Goal: Task Accomplishment & Management: Manage account settings

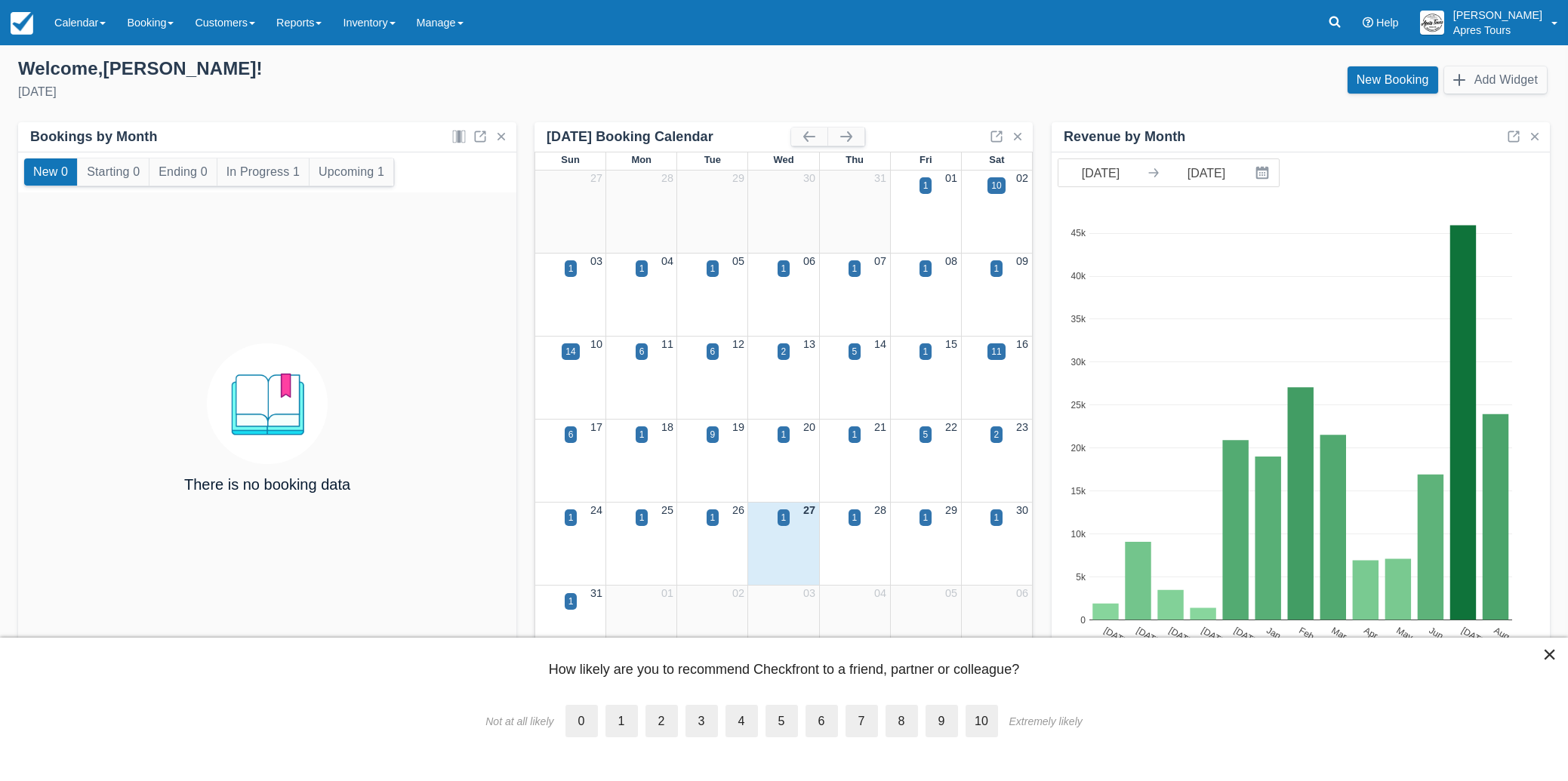
click at [909, 723] on label "8" at bounding box center [901, 721] width 32 height 32
click at [886, 708] on input "8" at bounding box center [886, 708] width 0 height 0
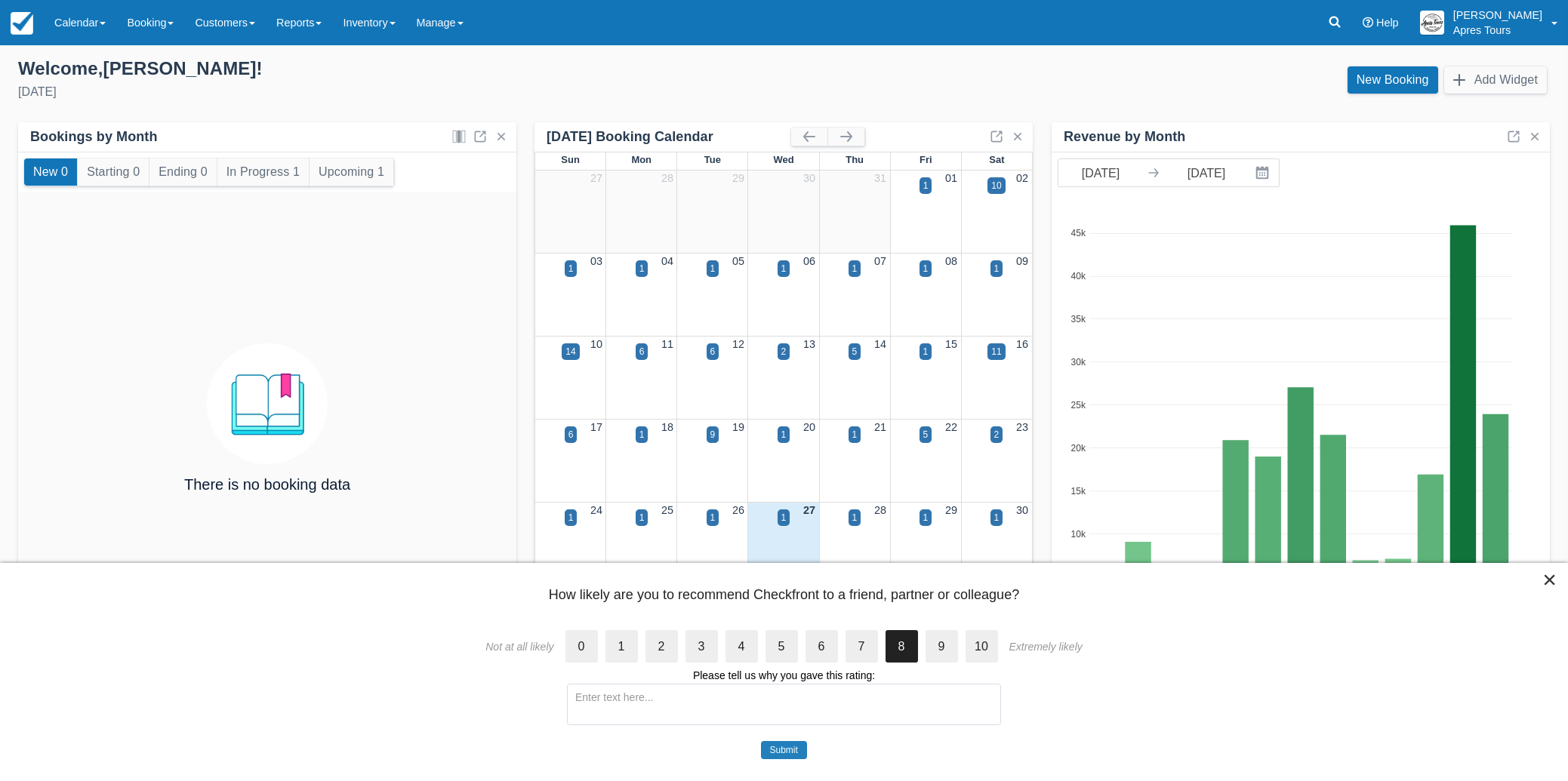
click at [781, 748] on button "Submit" at bounding box center [784, 751] width 46 height 18
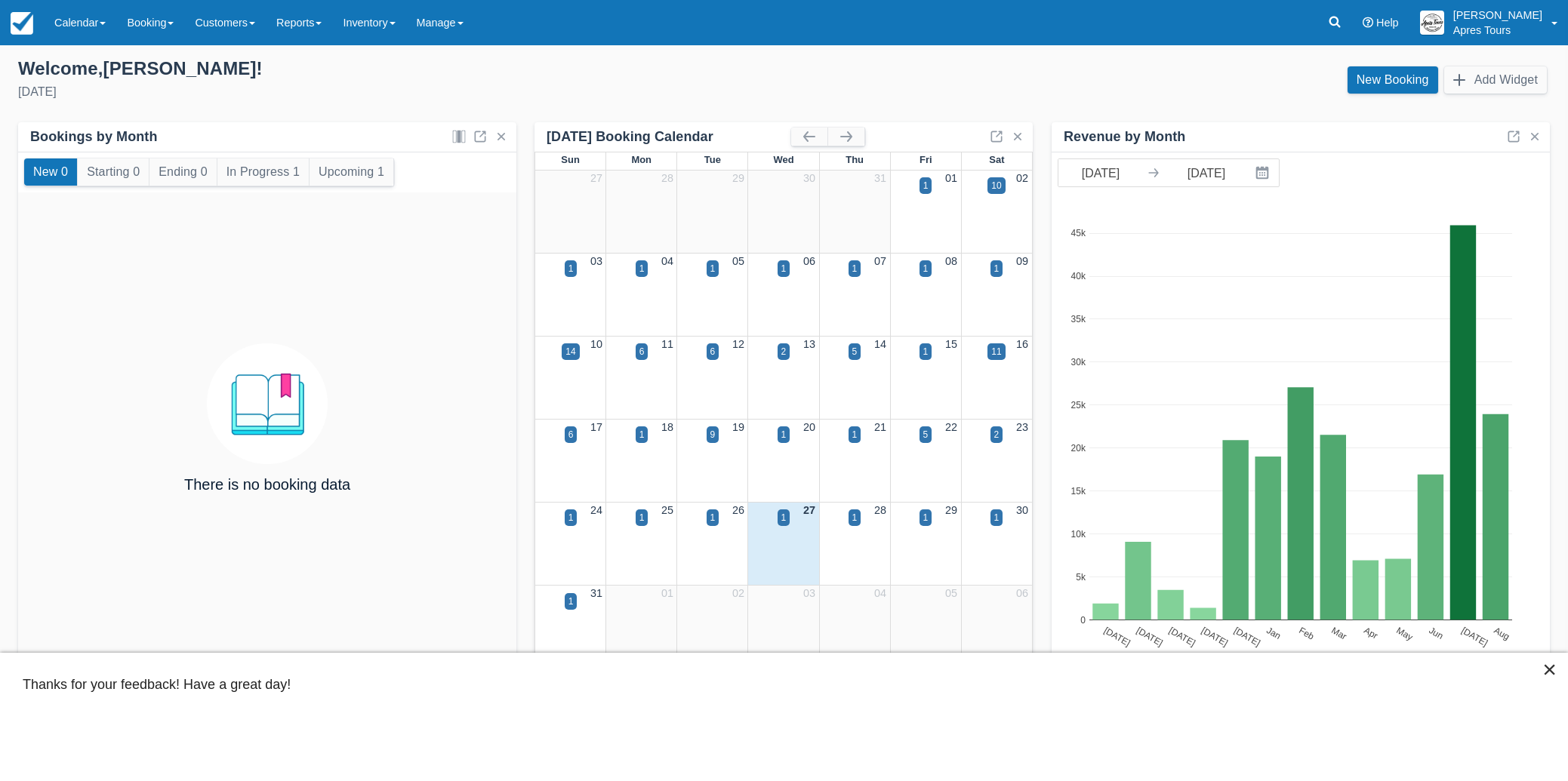
click at [1552, 671] on button "×" at bounding box center [1549, 669] width 14 height 24
click at [78, 21] on link "Calendar" at bounding box center [80, 22] width 72 height 45
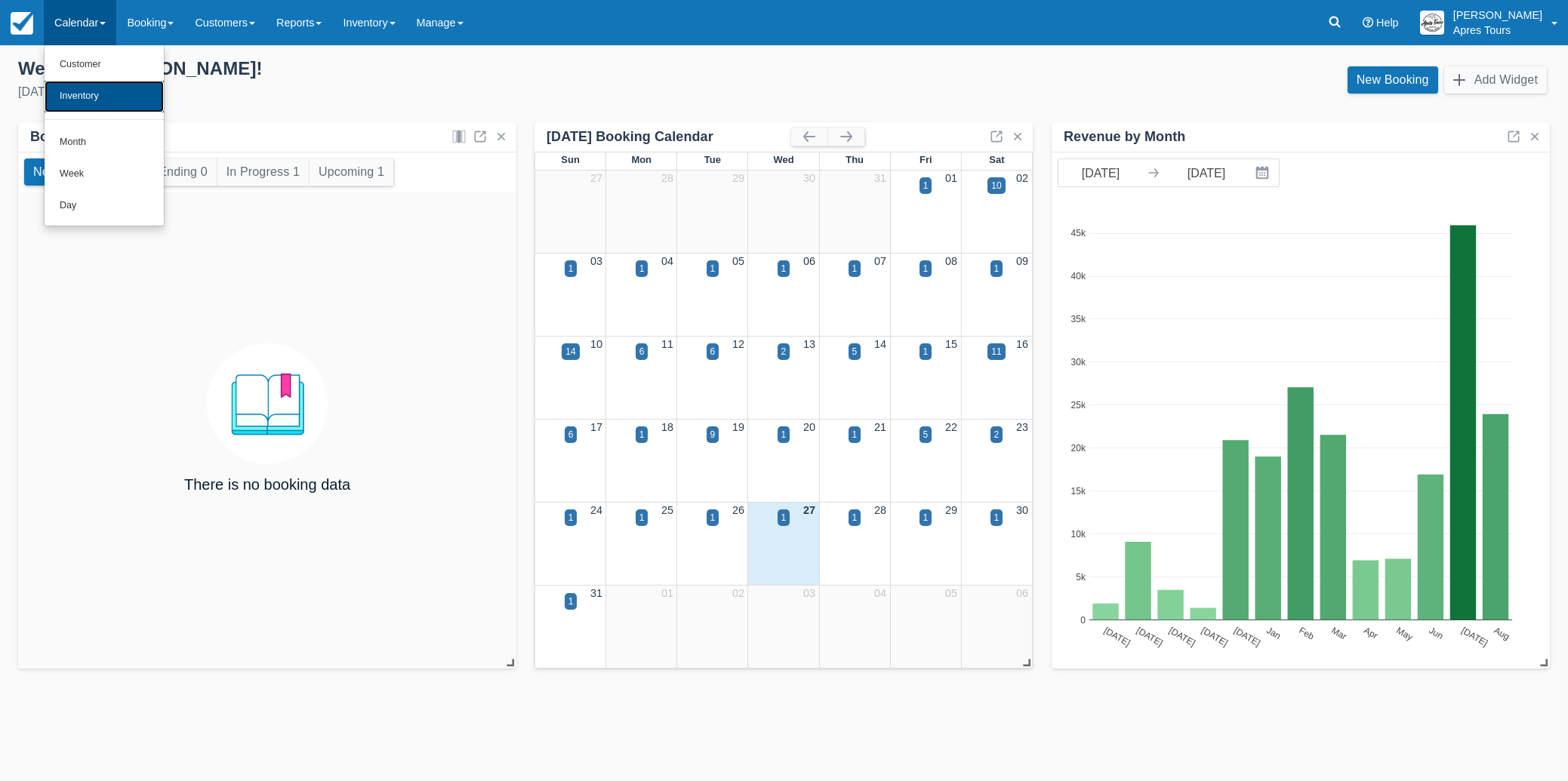
click at [82, 97] on link "Inventory" at bounding box center [104, 96] width 119 height 32
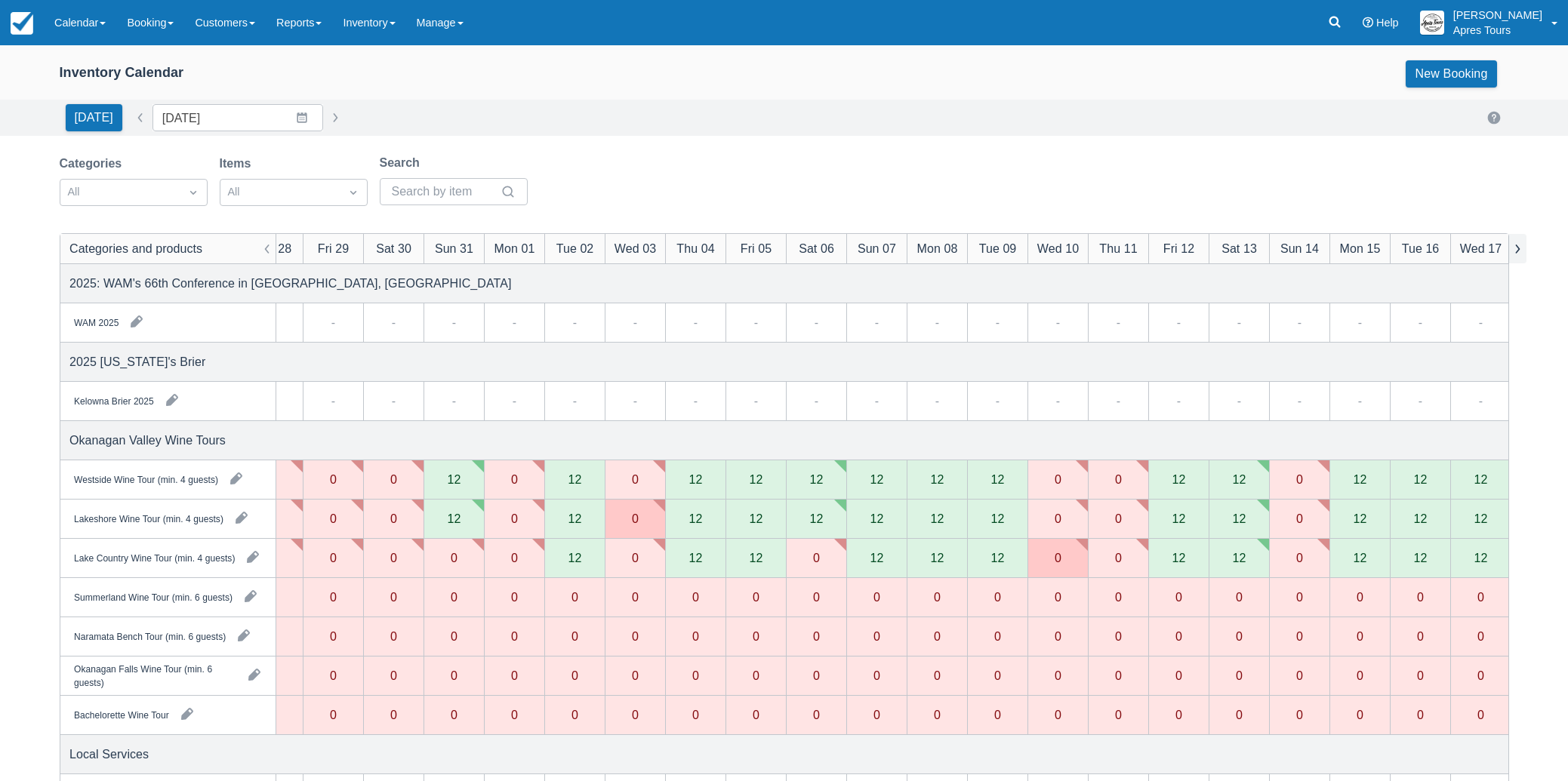
click at [1522, 253] on button "button" at bounding box center [1518, 249] width 18 height 30
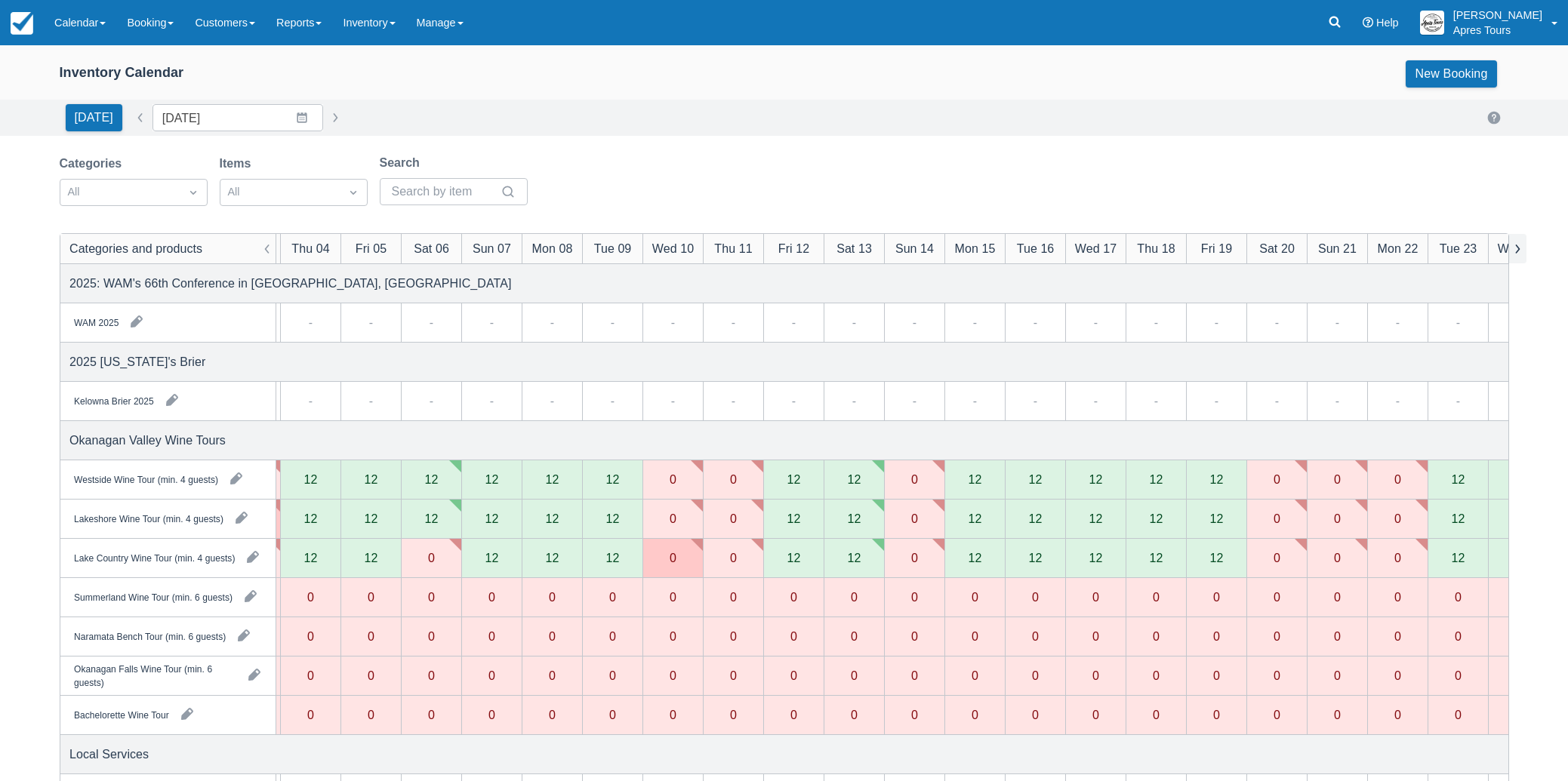
click at [1522, 253] on button "button" at bounding box center [1518, 249] width 18 height 30
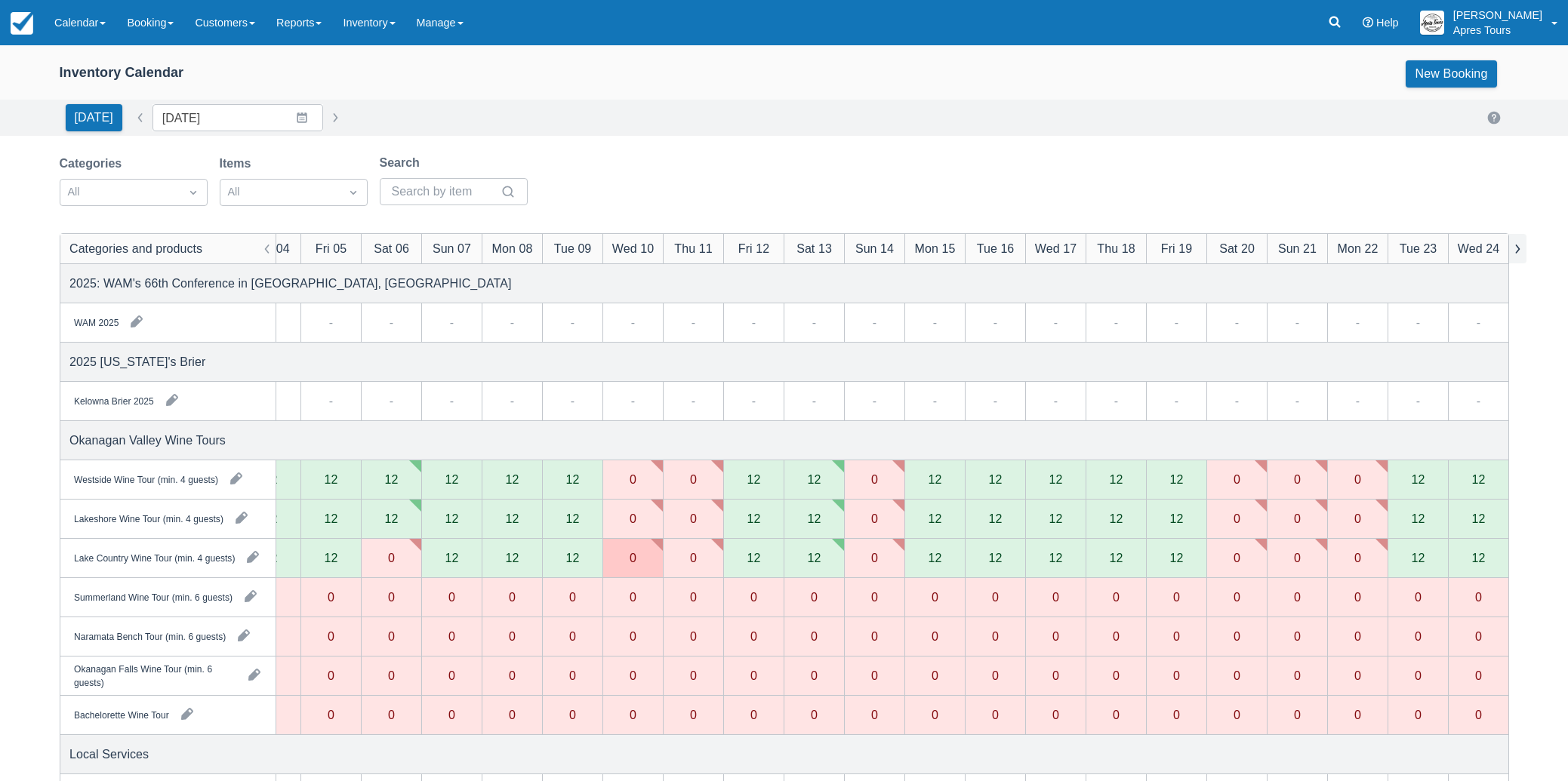
click at [1522, 253] on button "button" at bounding box center [1518, 249] width 18 height 30
click at [326, 123] on button "button" at bounding box center [335, 118] width 18 height 18
type input "Thu Sep 25 2025"
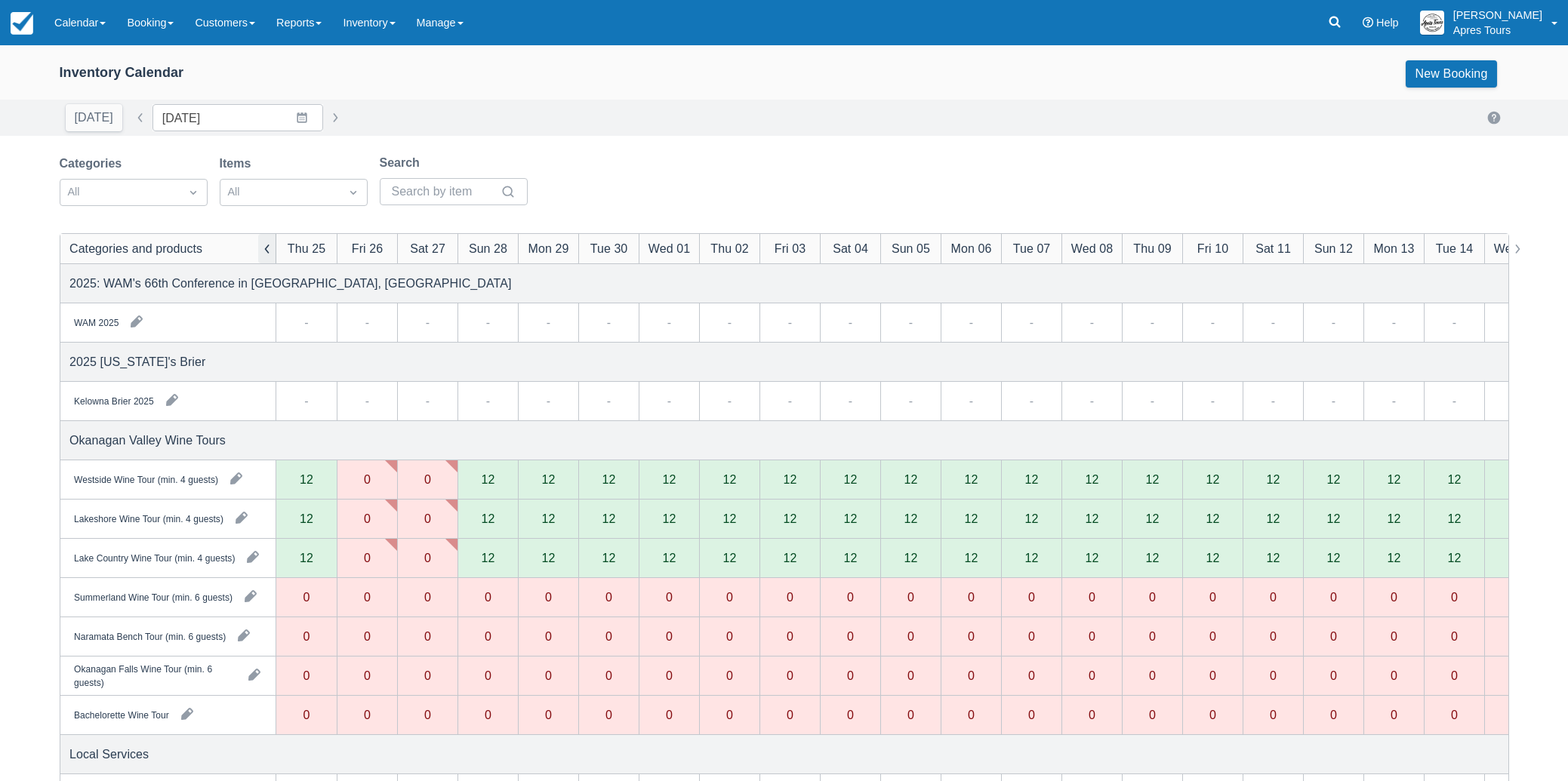
click at [266, 253] on button "button" at bounding box center [268, 249] width 18 height 30
click at [381, 24] on link "Inventory" at bounding box center [369, 22] width 73 height 45
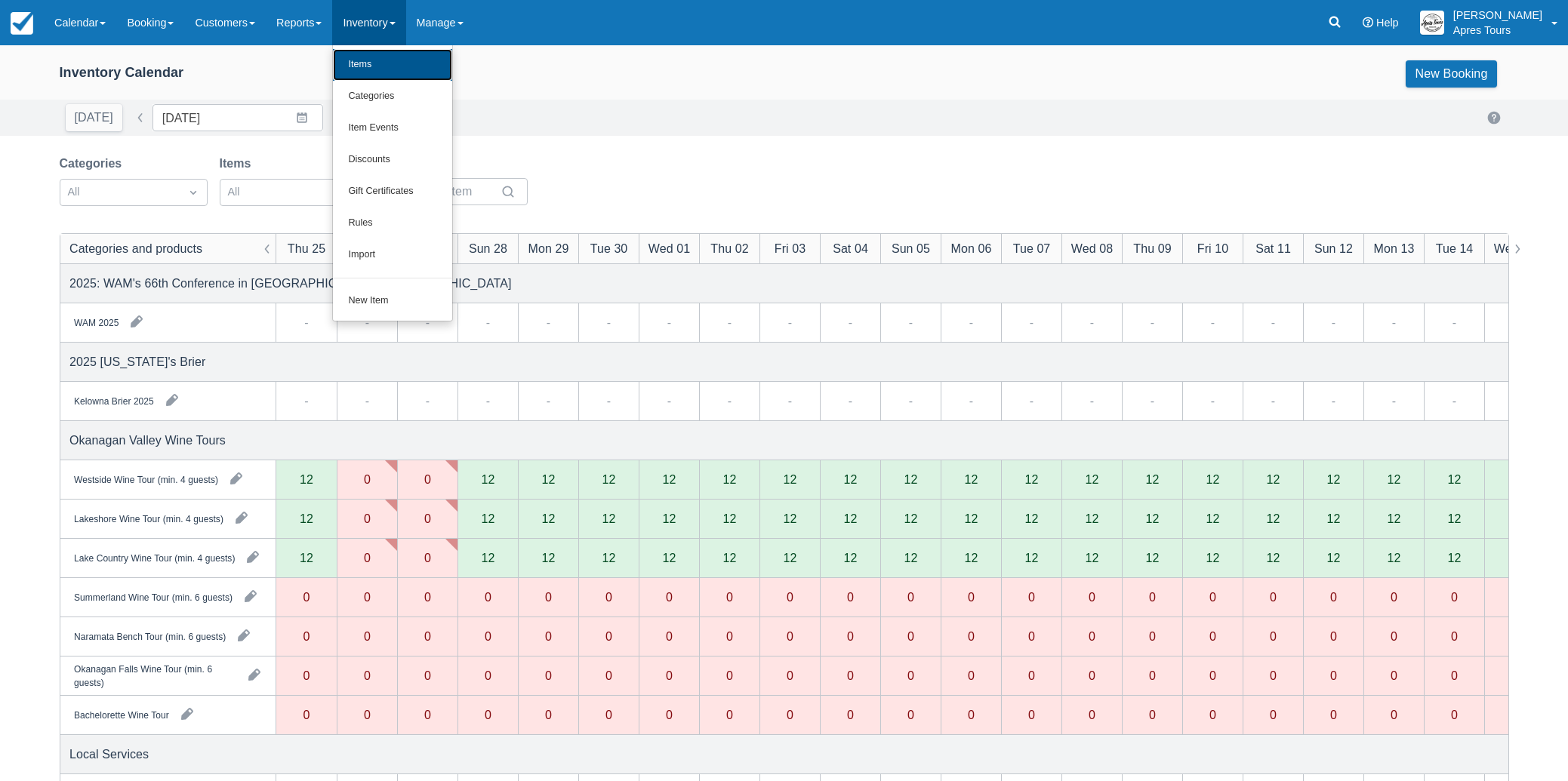
click at [376, 75] on link "Items" at bounding box center [393, 65] width 119 height 32
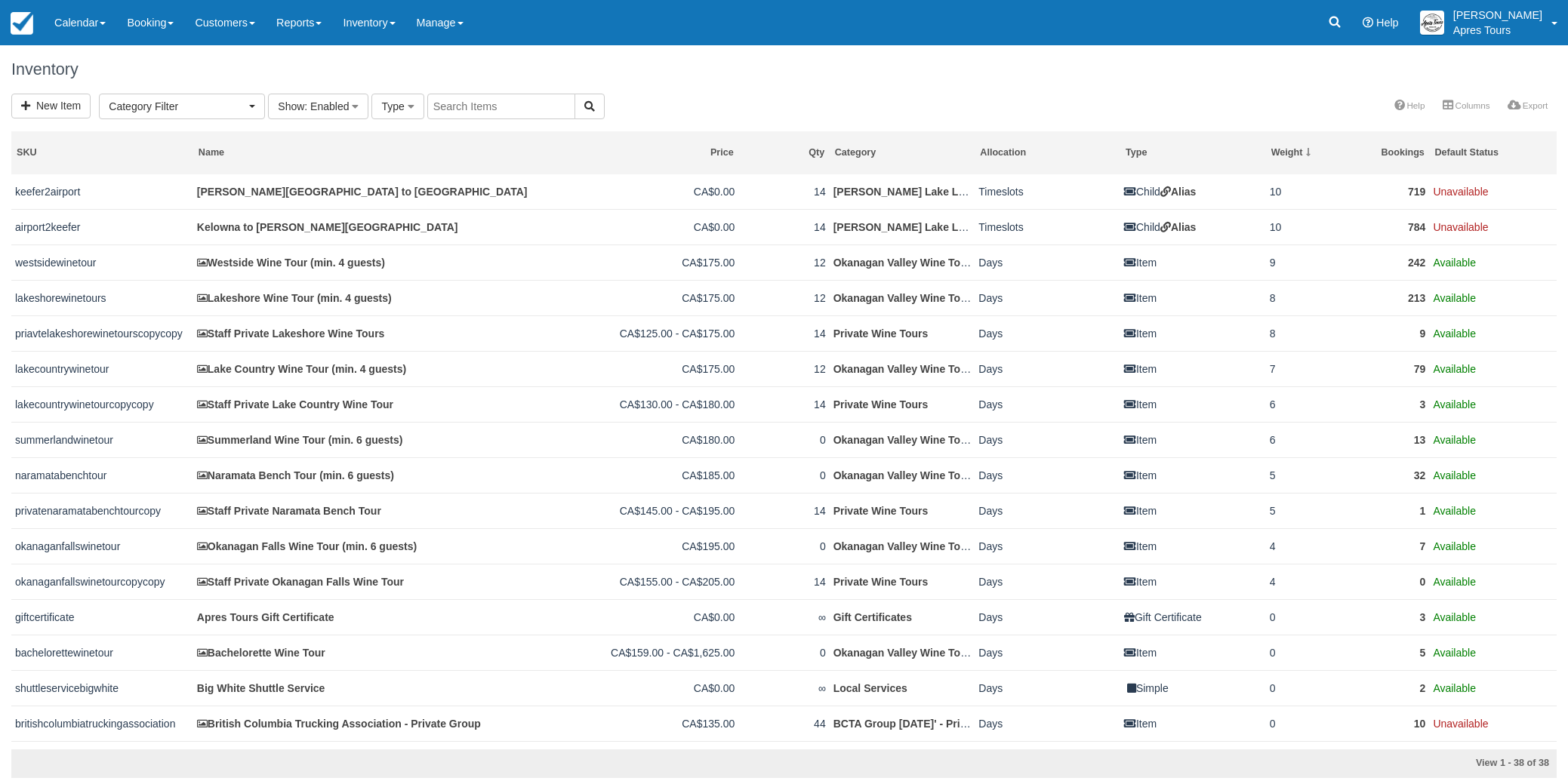
select select
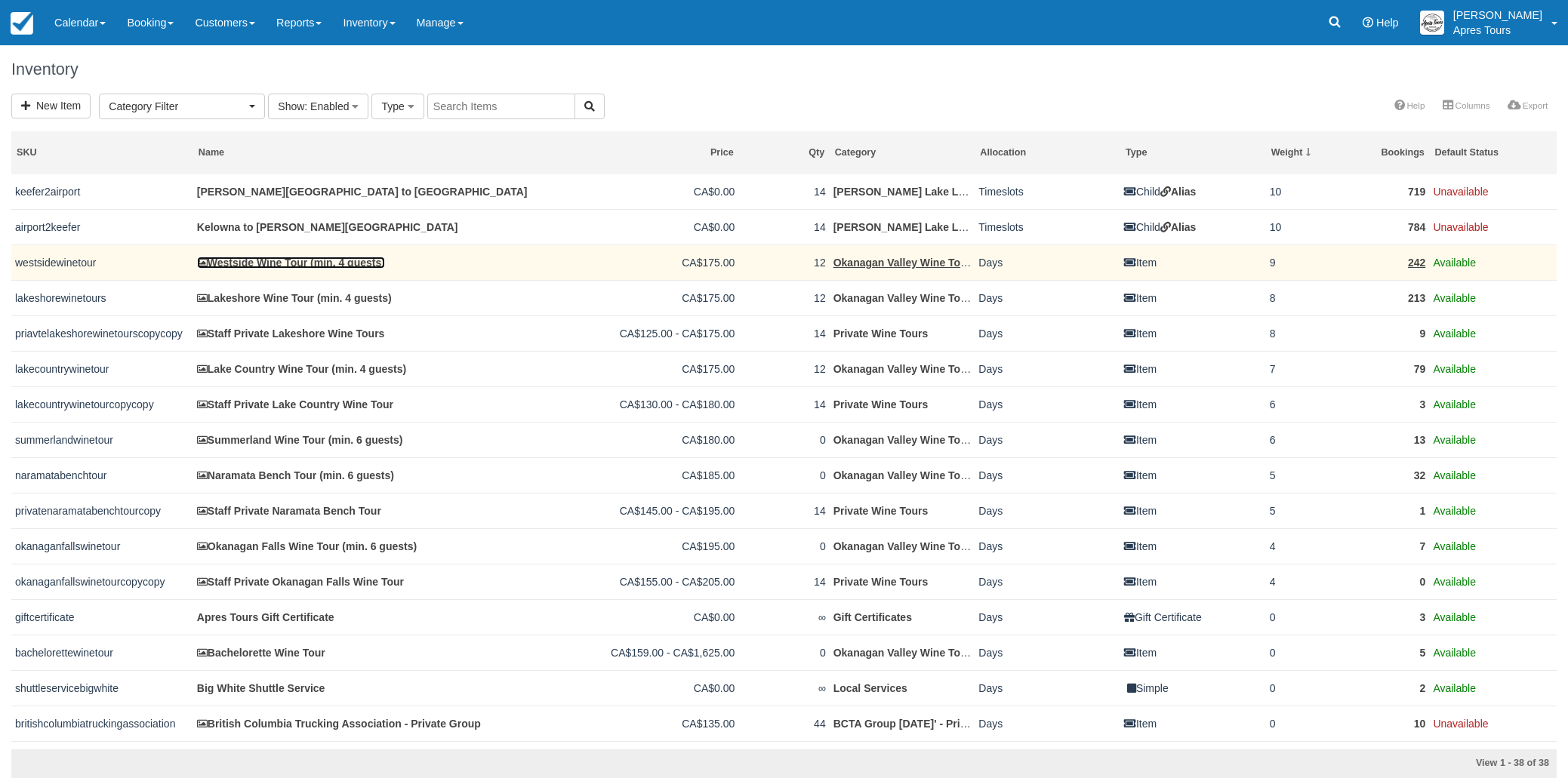
click at [300, 264] on link "Westside Wine Tour (min. 4 guests)" at bounding box center [291, 263] width 188 height 12
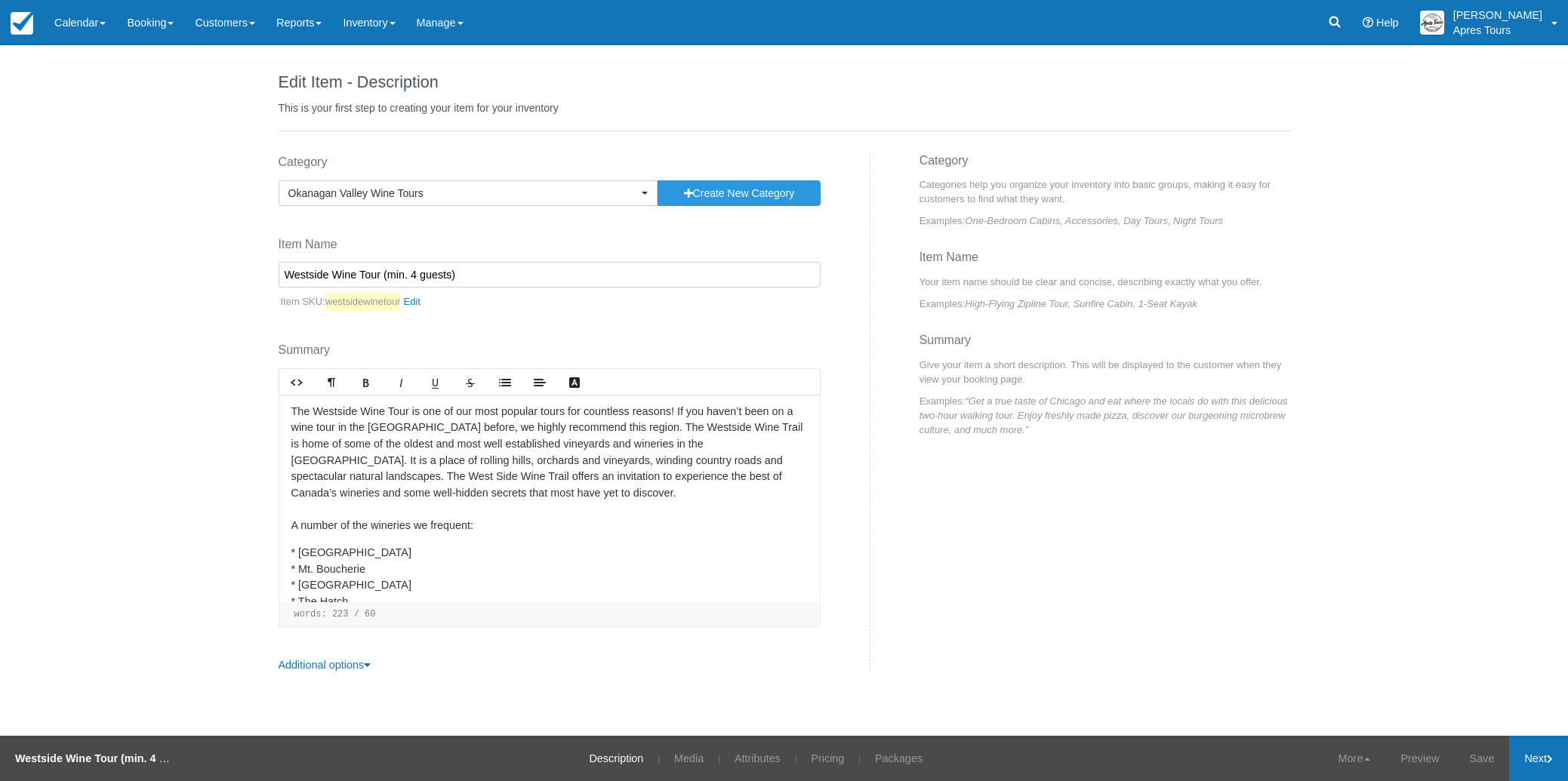
click at [1539, 762] on link "Next" at bounding box center [1539, 758] width 59 height 45
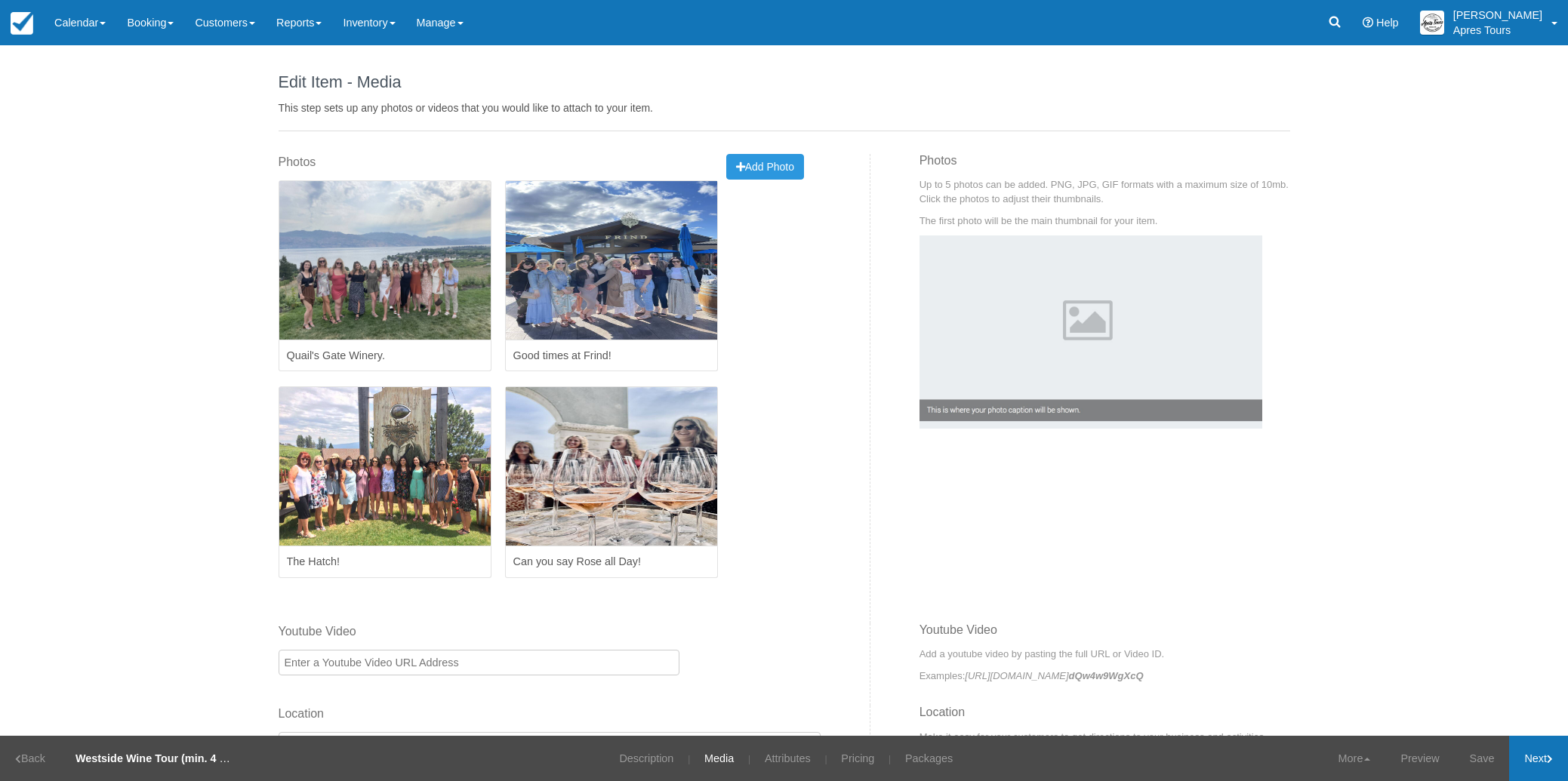
click at [1539, 762] on link "Next" at bounding box center [1539, 758] width 59 height 45
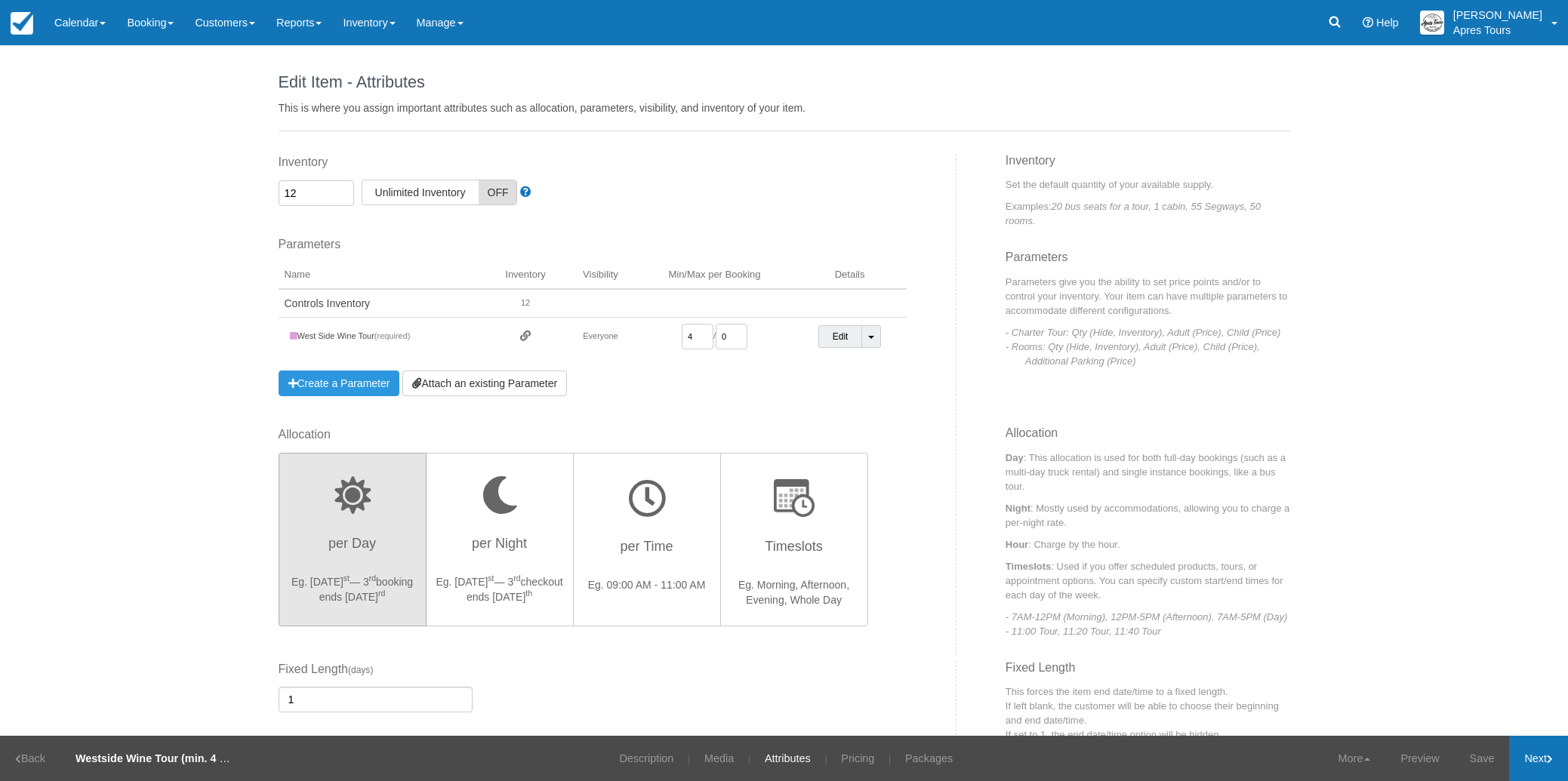
click at [1539, 762] on link "Next" at bounding box center [1539, 758] width 59 height 45
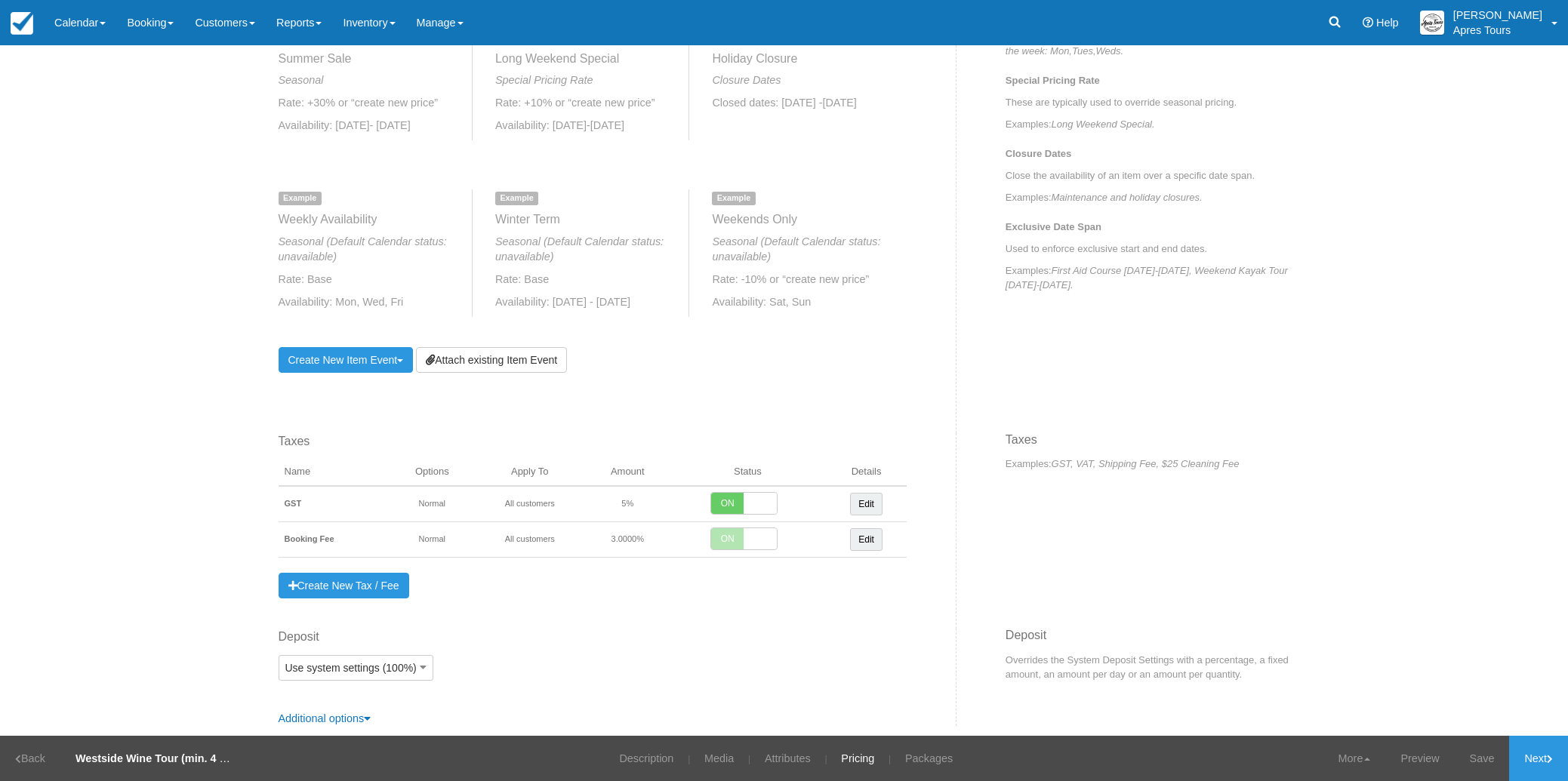
scroll to position [653, 0]
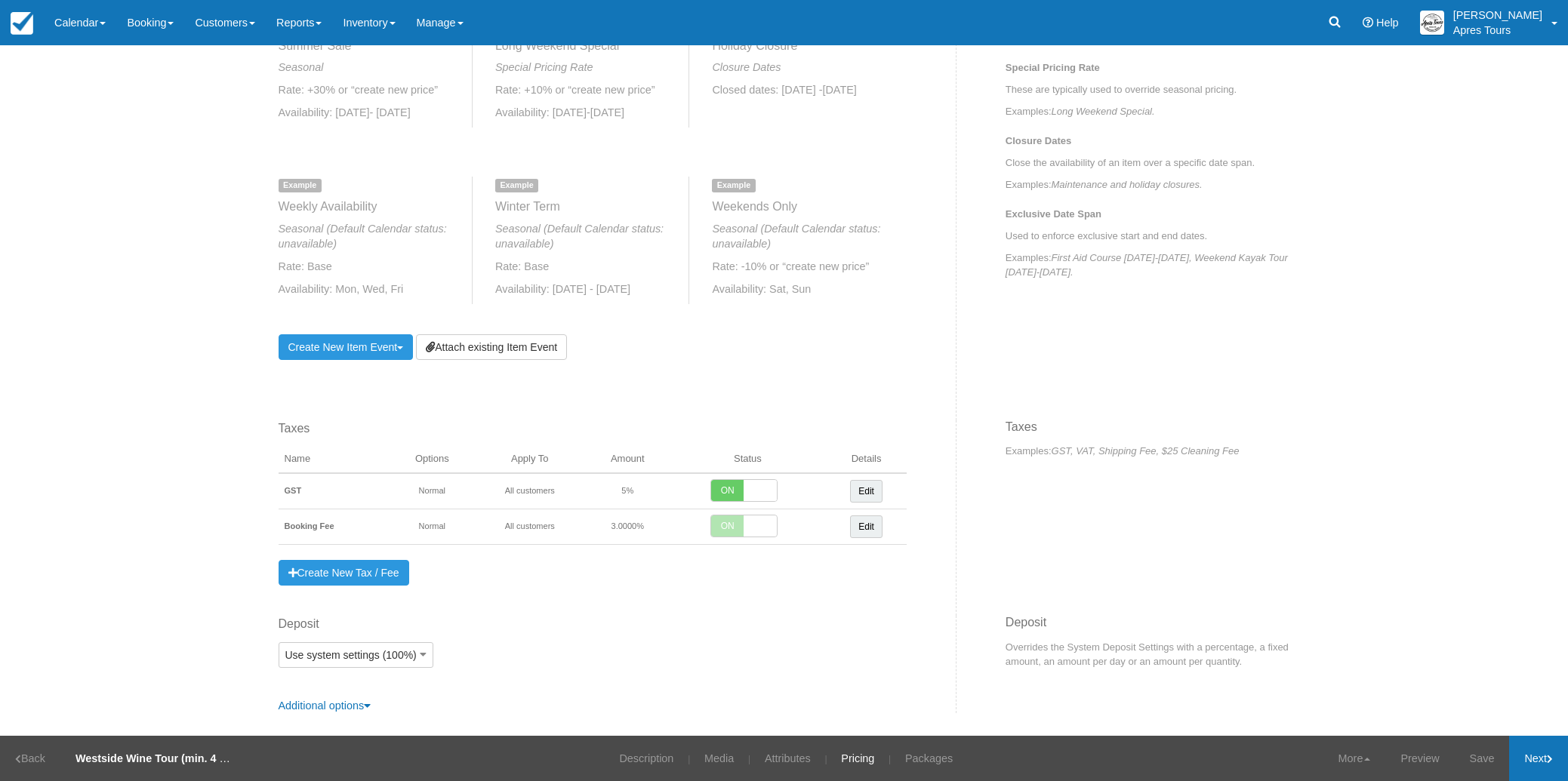
click at [1539, 765] on link "Next" at bounding box center [1539, 758] width 59 height 45
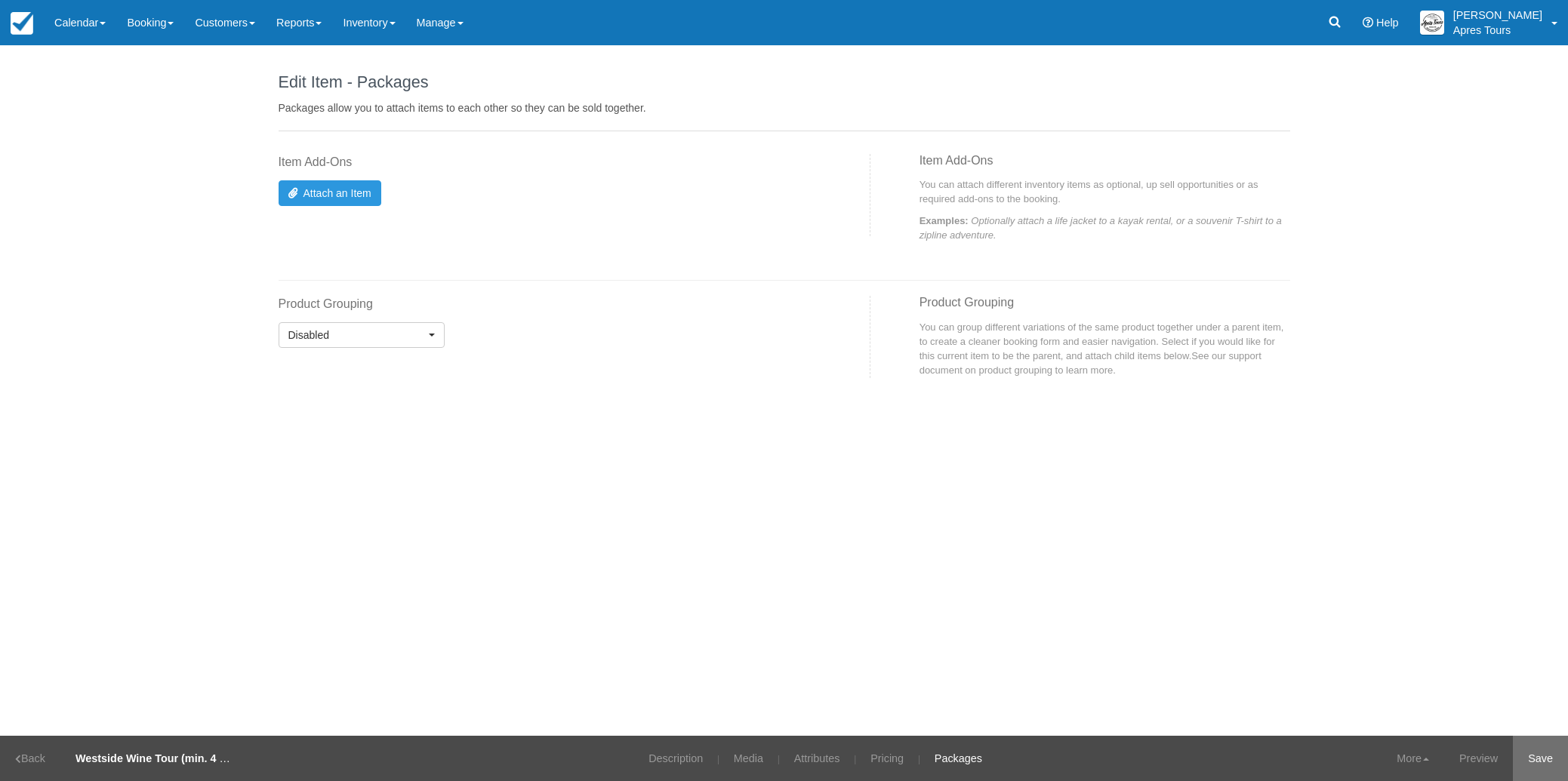
click at [1539, 765] on link "Save" at bounding box center [1540, 758] width 55 height 45
click at [20, 26] on img at bounding box center [22, 24] width 23 height 23
